Goal: Task Accomplishment & Management: Use online tool/utility

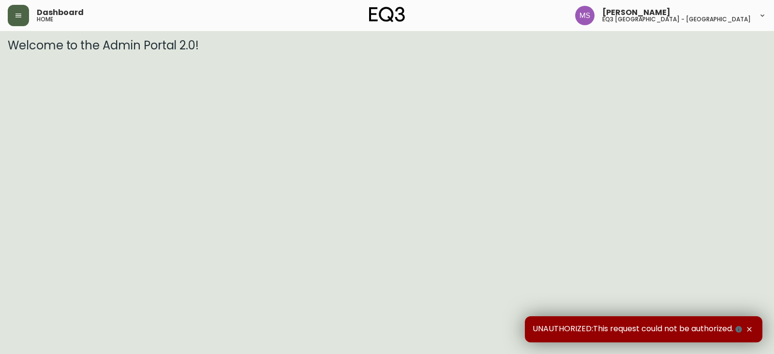
click at [18, 17] on icon "button" at bounding box center [18, 16] width 6 height 4
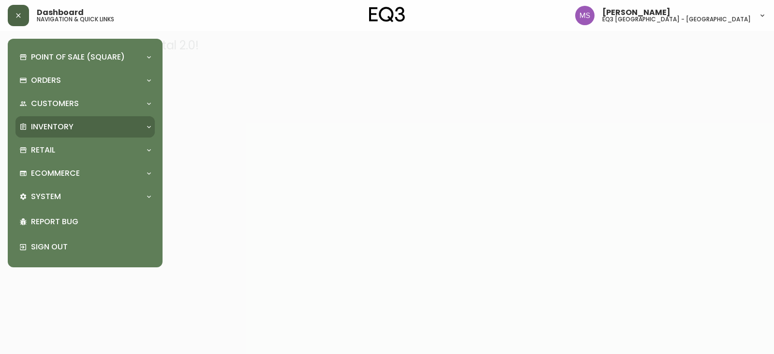
click at [59, 124] on p "Inventory" at bounding box center [52, 126] width 43 height 11
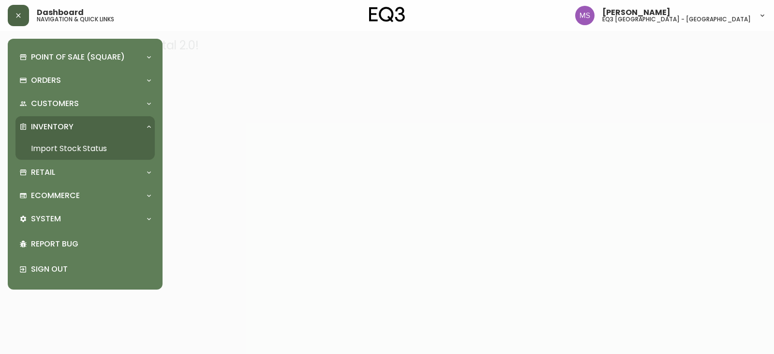
click at [66, 139] on link "Import Stock Status" at bounding box center [84, 148] width 139 height 22
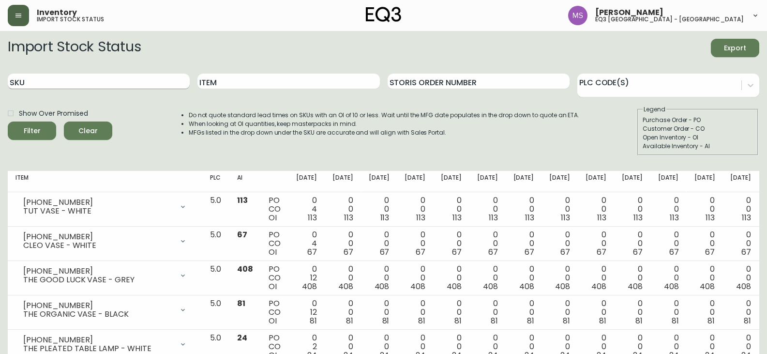
click at [60, 85] on input "SKU" at bounding box center [99, 81] width 182 height 15
type input "[PHONE_NUMBER]"
click at [42, 125] on span "Filter" at bounding box center [31, 131] width 33 height 12
